Goal: Find specific page/section: Find specific page/section

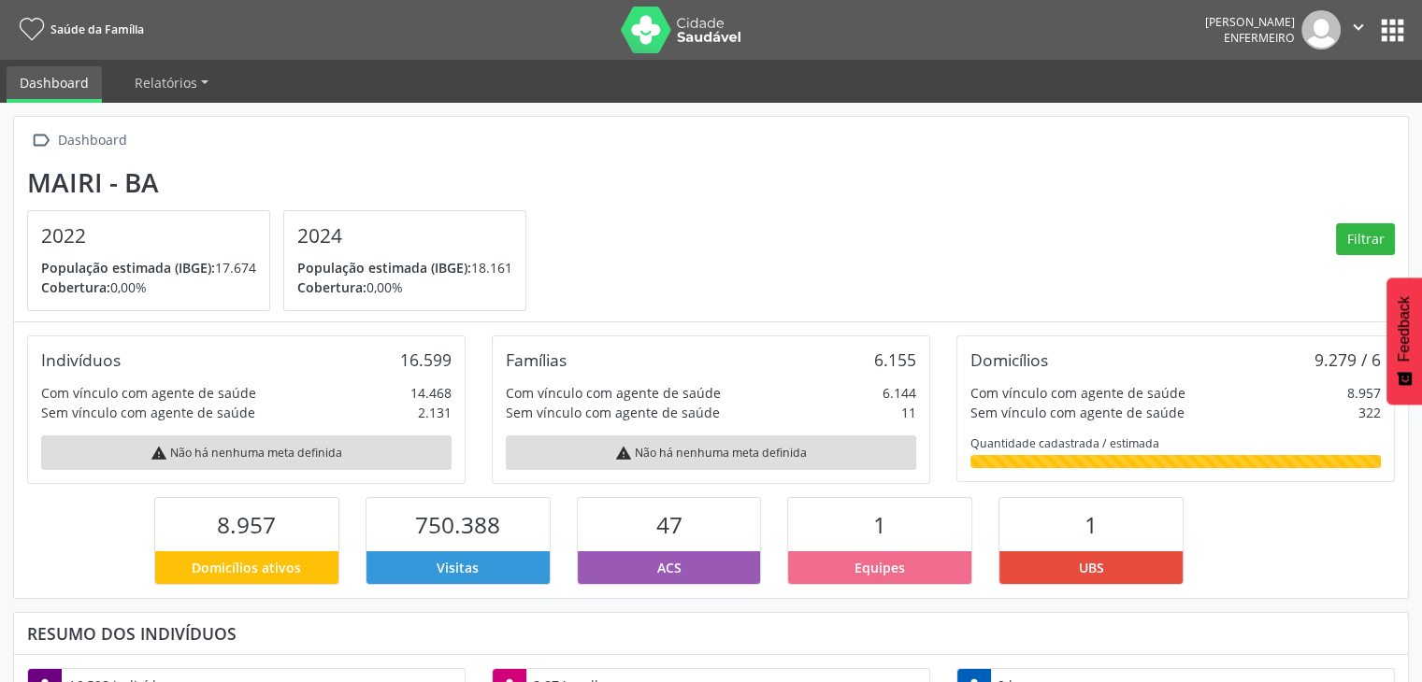
click at [1391, 37] on button "apps" at bounding box center [1392, 30] width 33 height 33
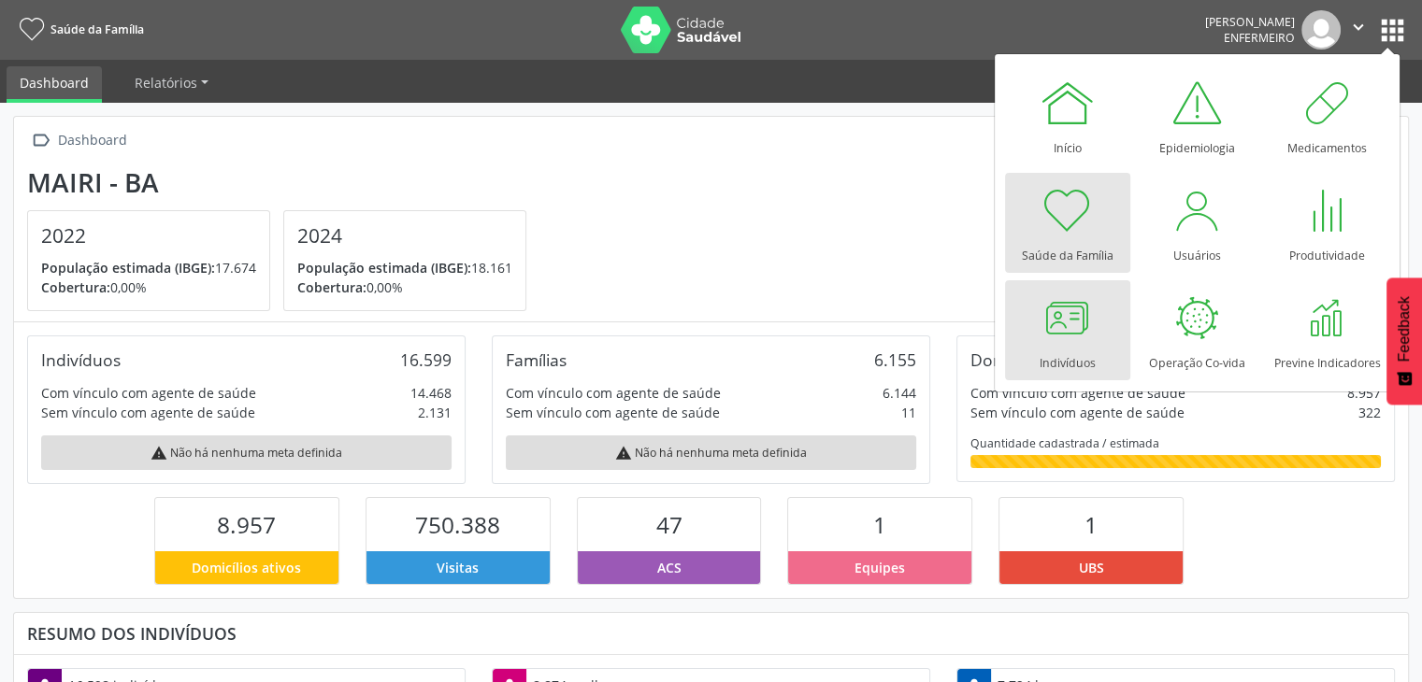
click at [1070, 351] on div "Indivíduos" at bounding box center [1067, 358] width 56 height 25
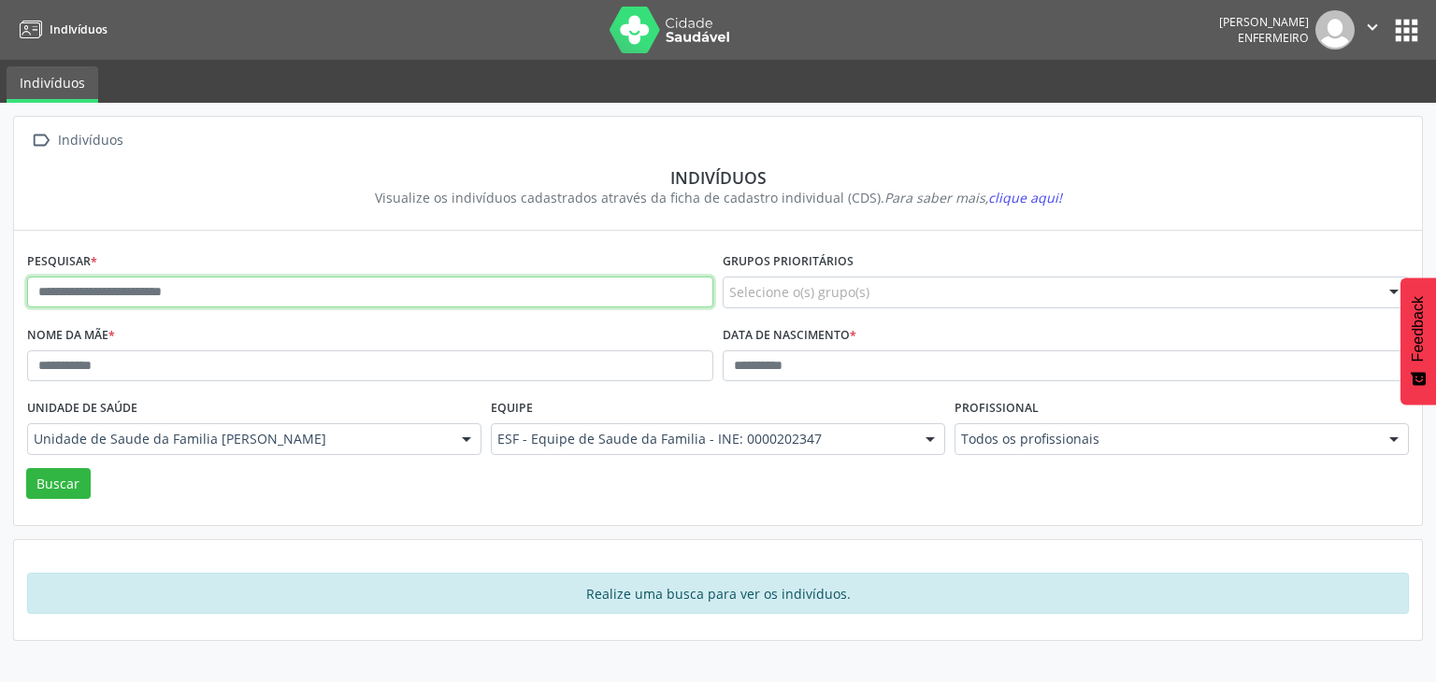
click at [236, 286] on input "text" at bounding box center [370, 293] width 686 height 32
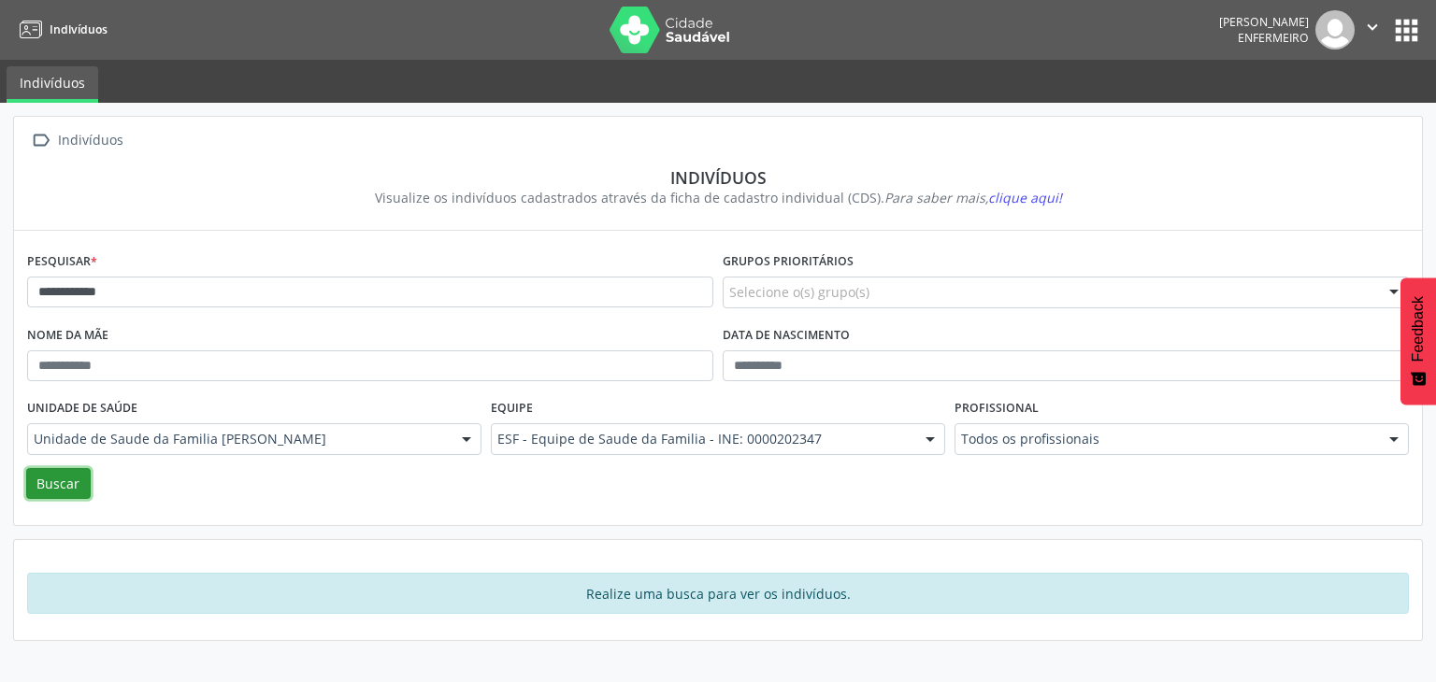
click at [74, 480] on button "Buscar" at bounding box center [58, 484] width 64 height 32
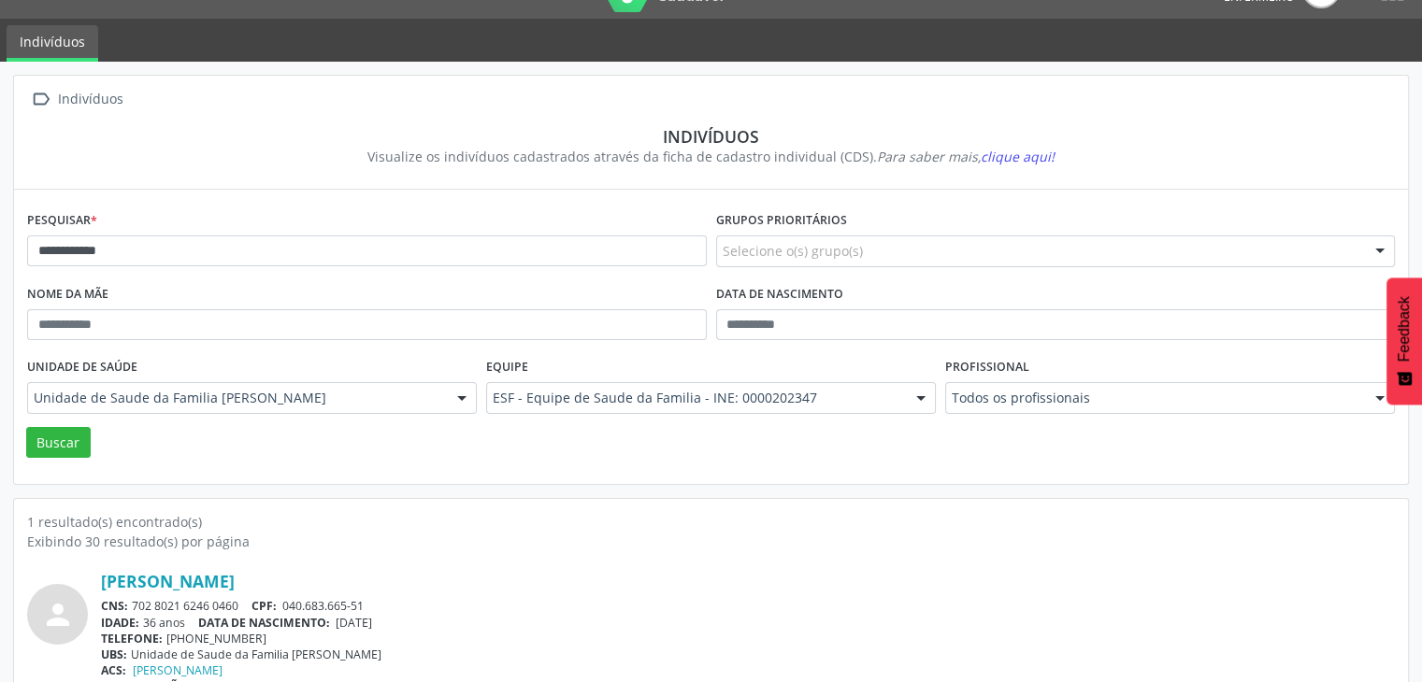
scroll to position [79, 0]
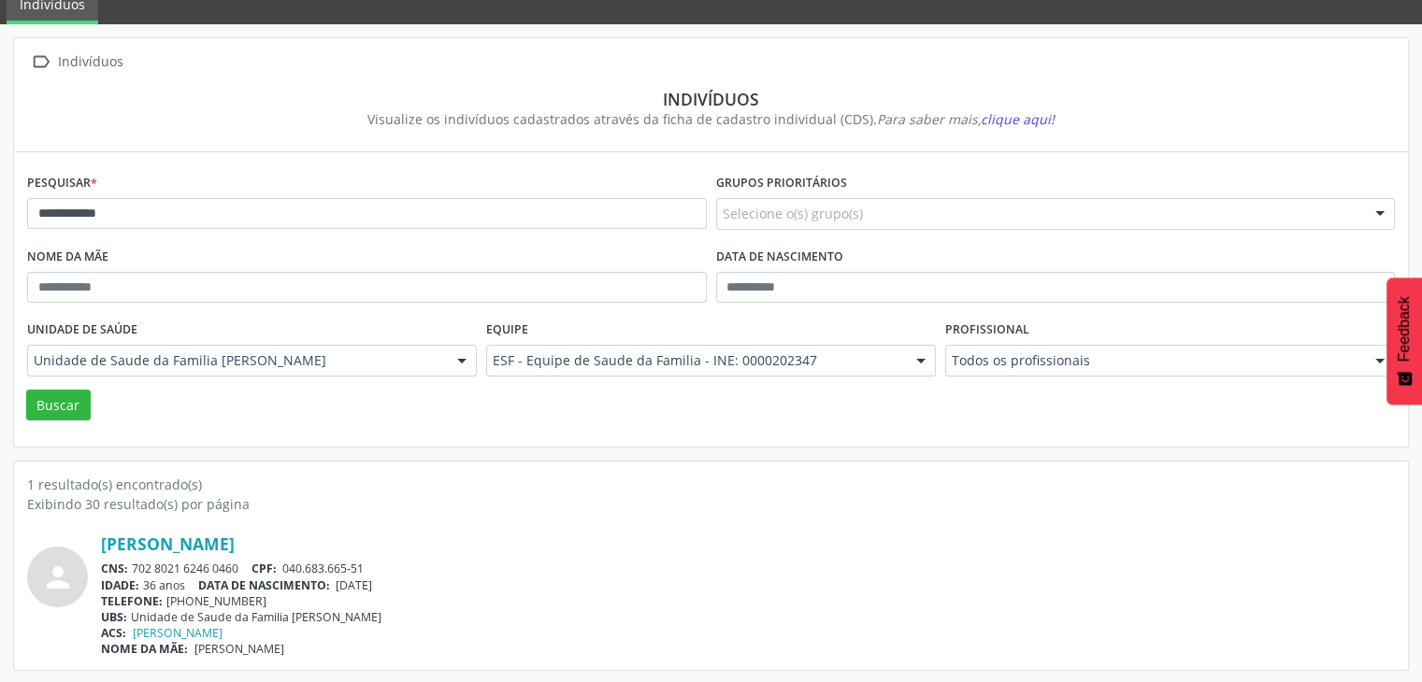
click at [257, 563] on span "CPF:" at bounding box center [263, 569] width 25 height 16
click at [235, 536] on link "Jadna Araújo de Almeida" at bounding box center [168, 544] width 134 height 21
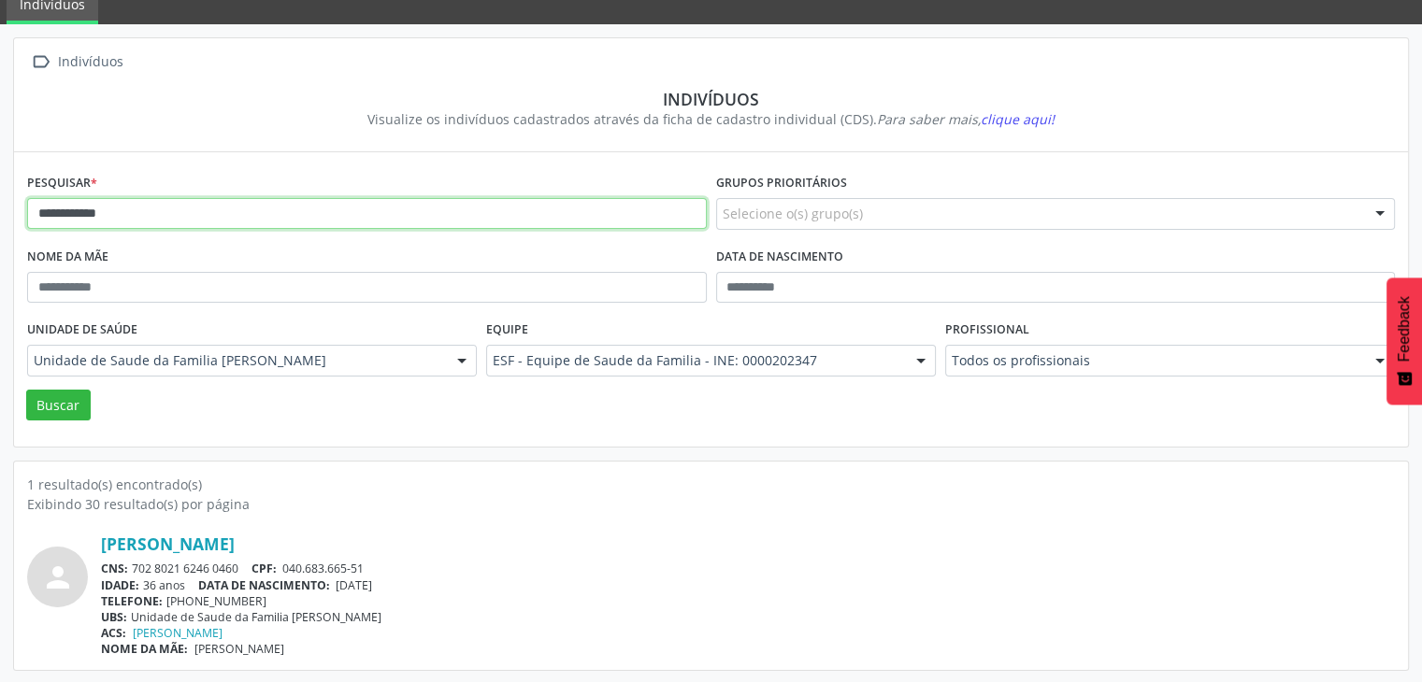
drag, startPoint x: 229, startPoint y: 215, endPoint x: 71, endPoint y: 222, distance: 158.1
click at [82, 223] on input "**********" at bounding box center [367, 214] width 680 height 32
type input "*"
click at [26, 390] on button "Buscar" at bounding box center [58, 406] width 64 height 32
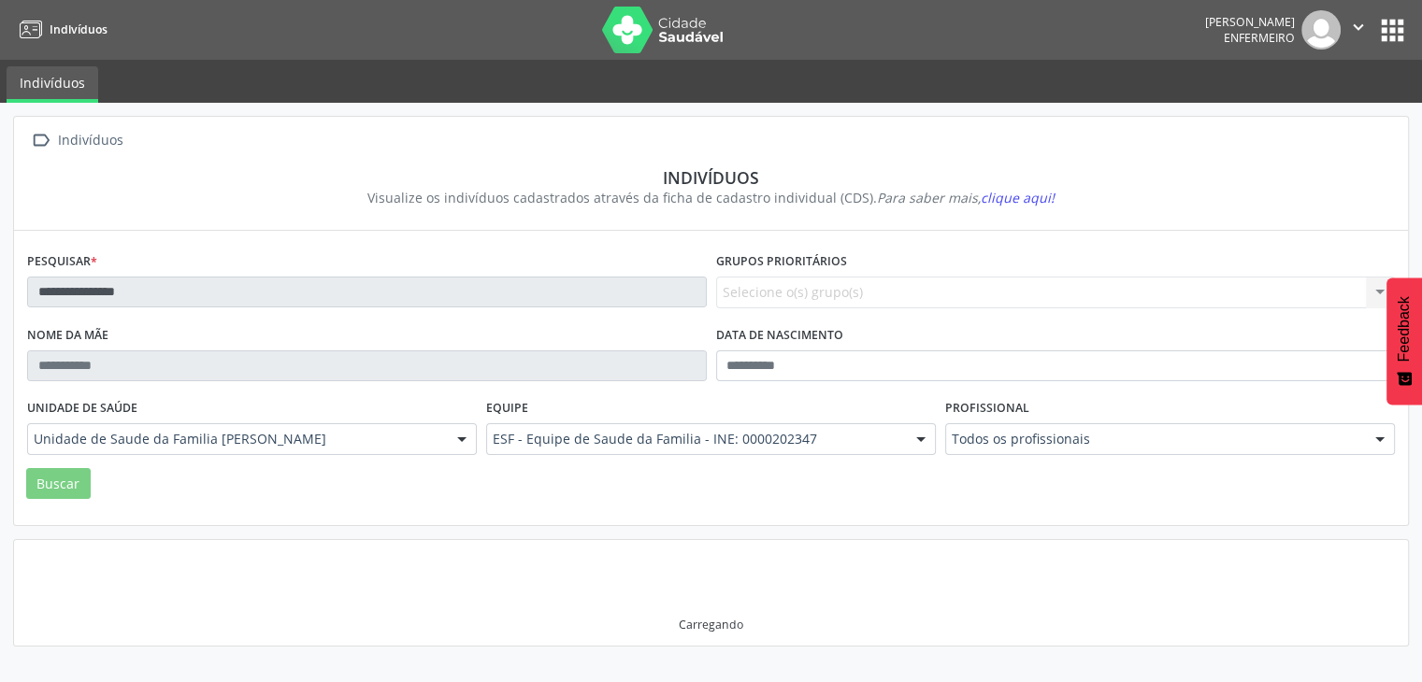
scroll to position [0, 0]
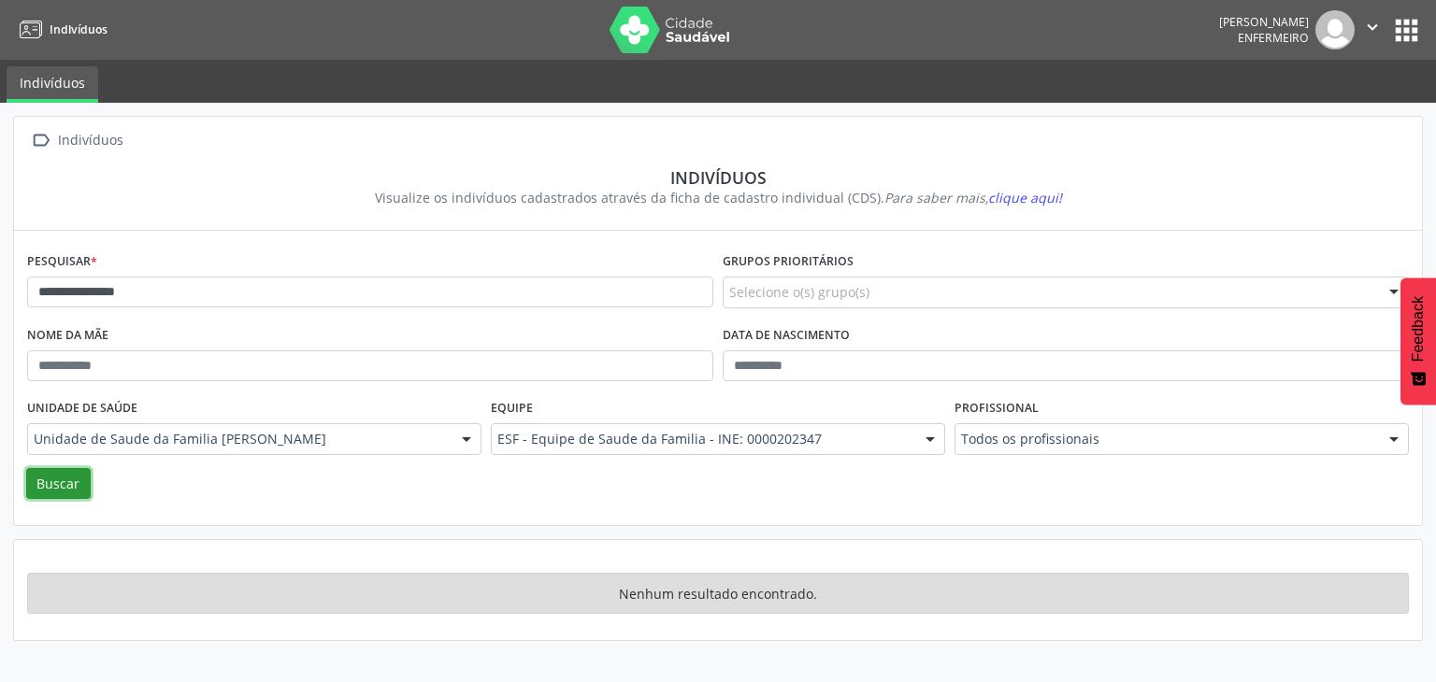
click at [82, 478] on button "Buscar" at bounding box center [58, 484] width 64 height 32
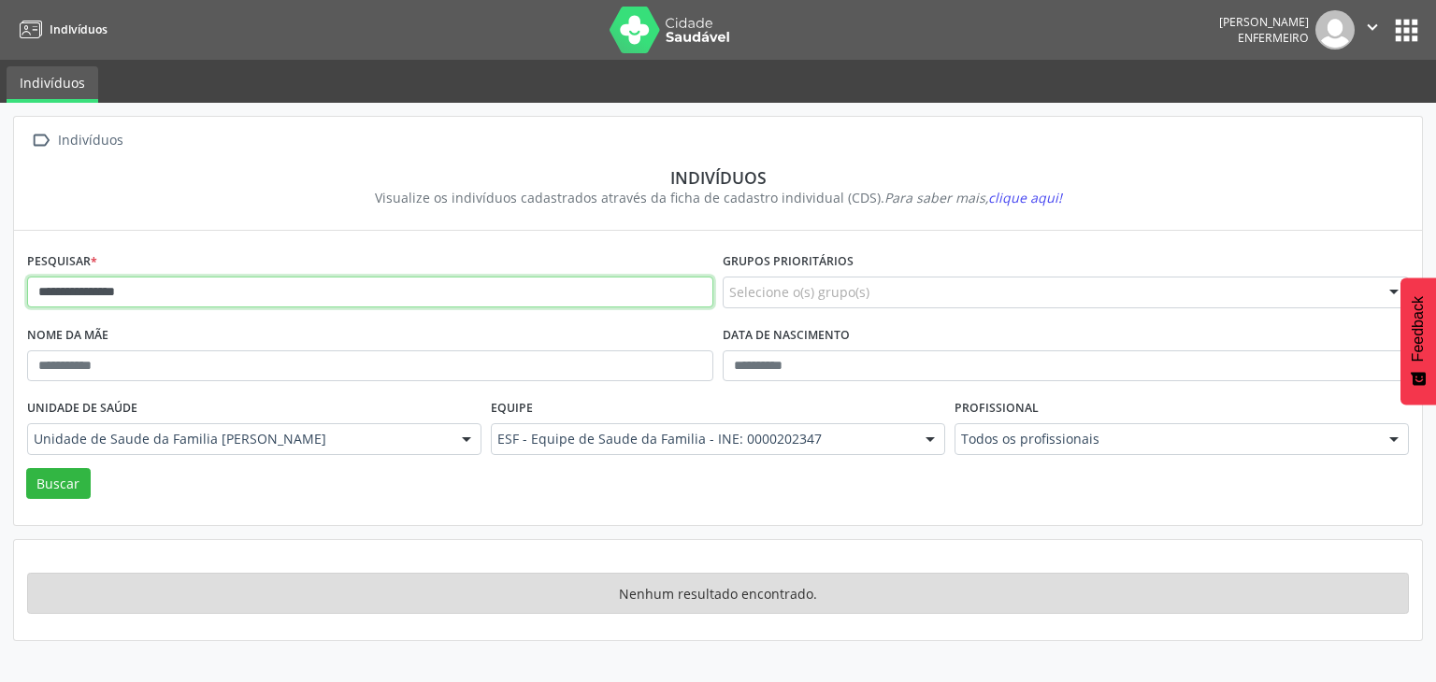
drag, startPoint x: 153, startPoint y: 301, endPoint x: 79, endPoint y: 278, distance: 78.3
click at [79, 278] on input "**********" at bounding box center [370, 293] width 686 height 32
type input "*******"
click at [26, 468] on button "Buscar" at bounding box center [58, 484] width 64 height 32
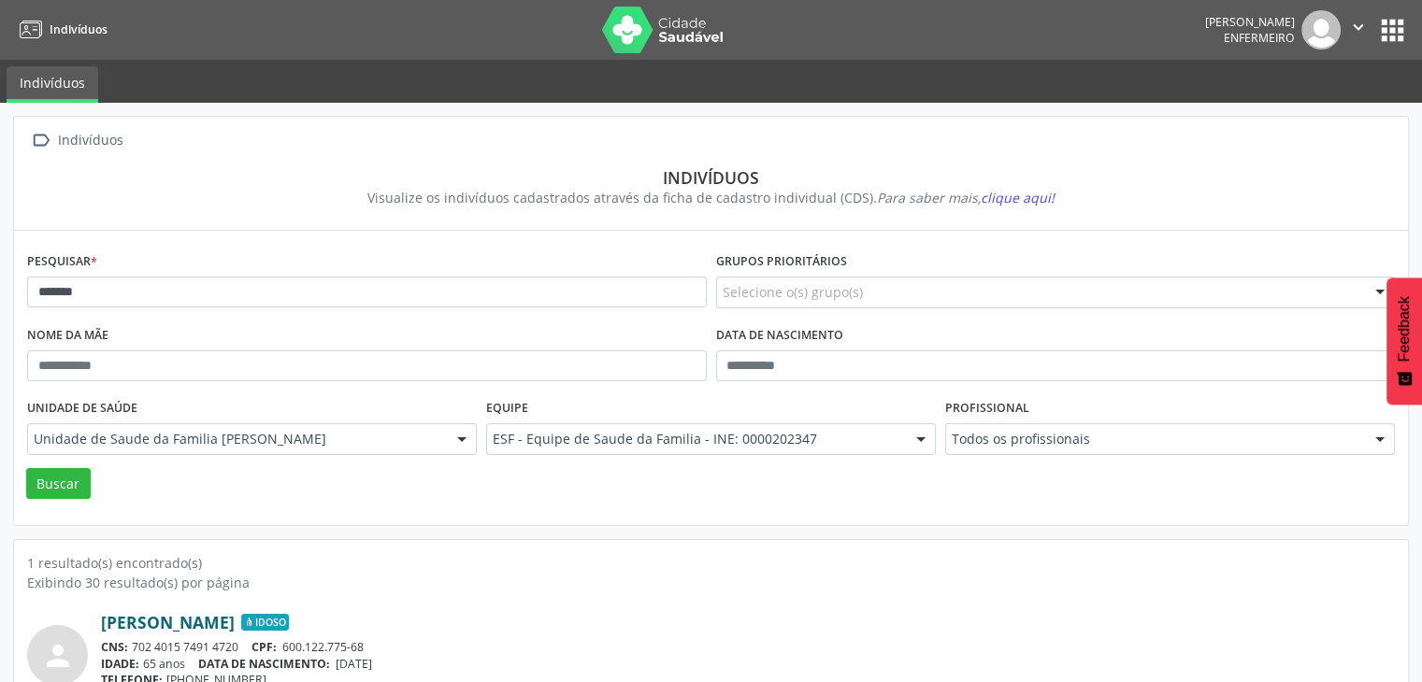
click at [235, 612] on link "Miralva Almeida de Oliveira" at bounding box center [168, 622] width 134 height 21
